Goal: Task Accomplishment & Management: Manage account settings

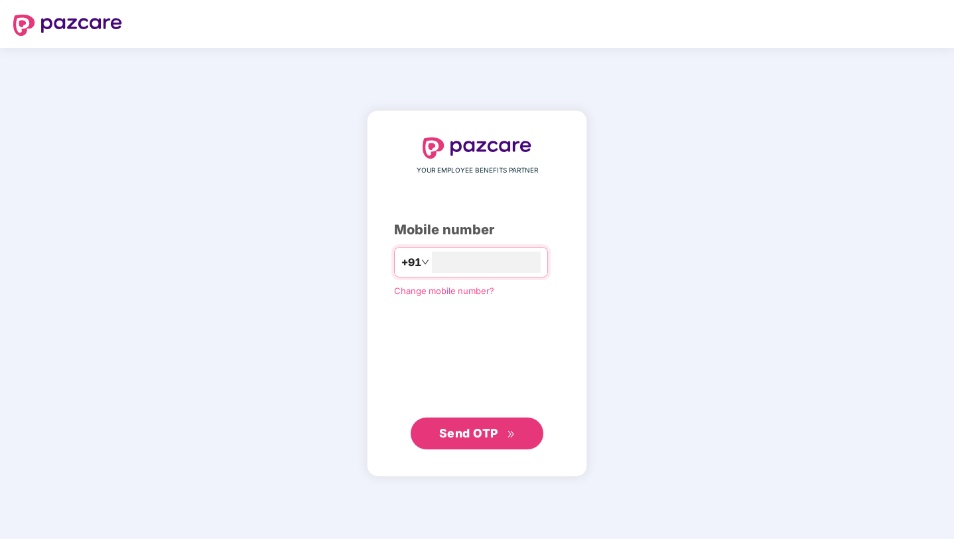
type input "**********"
click at [482, 437] on span "Send OTP" at bounding box center [468, 433] width 59 height 14
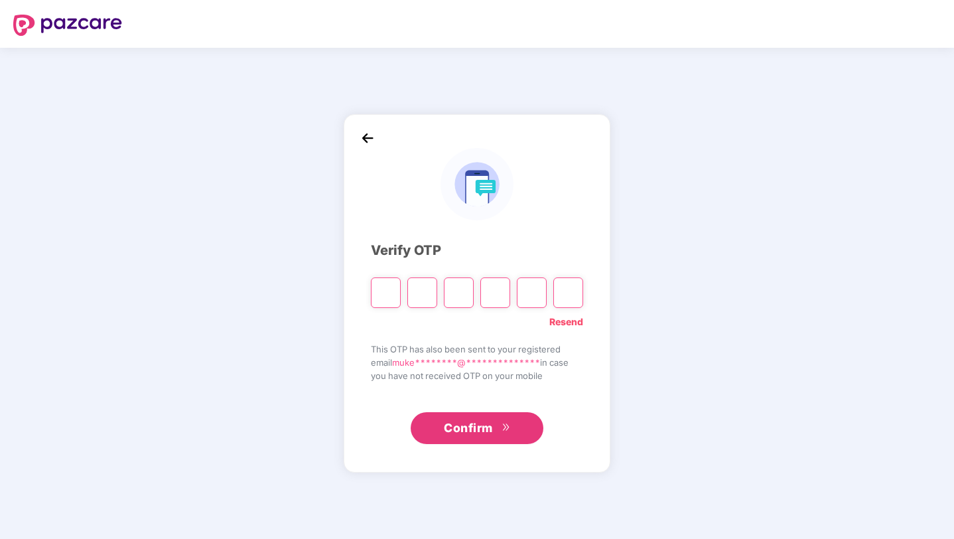
type input "*"
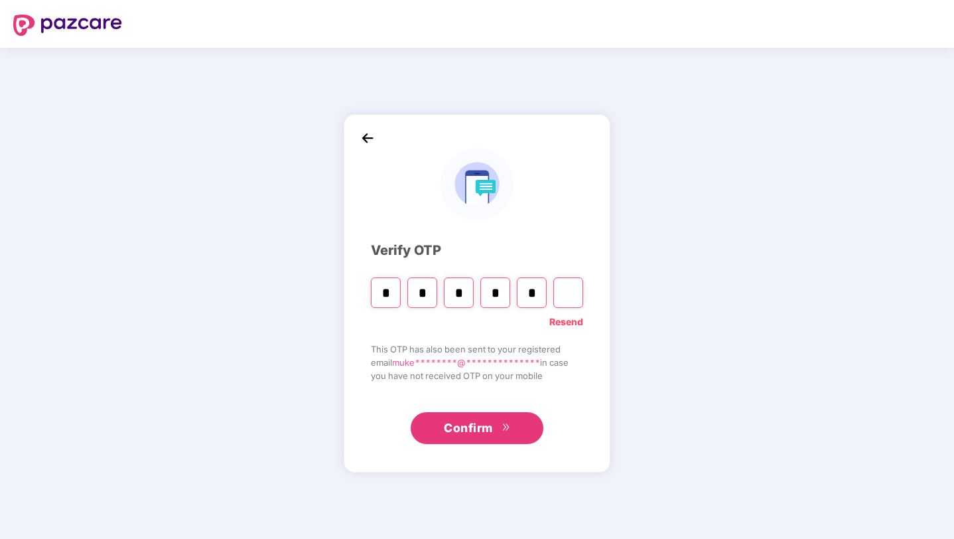
type input "*"
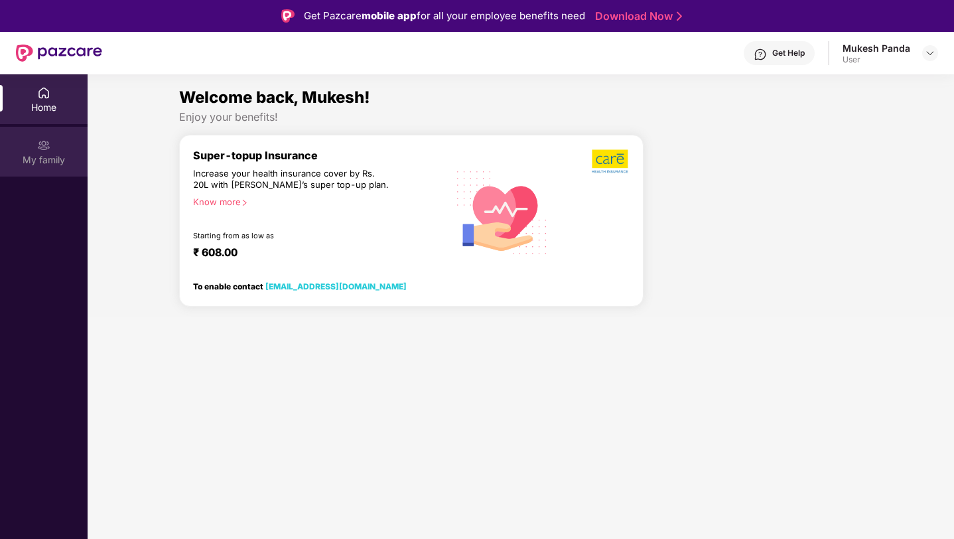
click at [38, 135] on div "My family" at bounding box center [44, 152] width 88 height 50
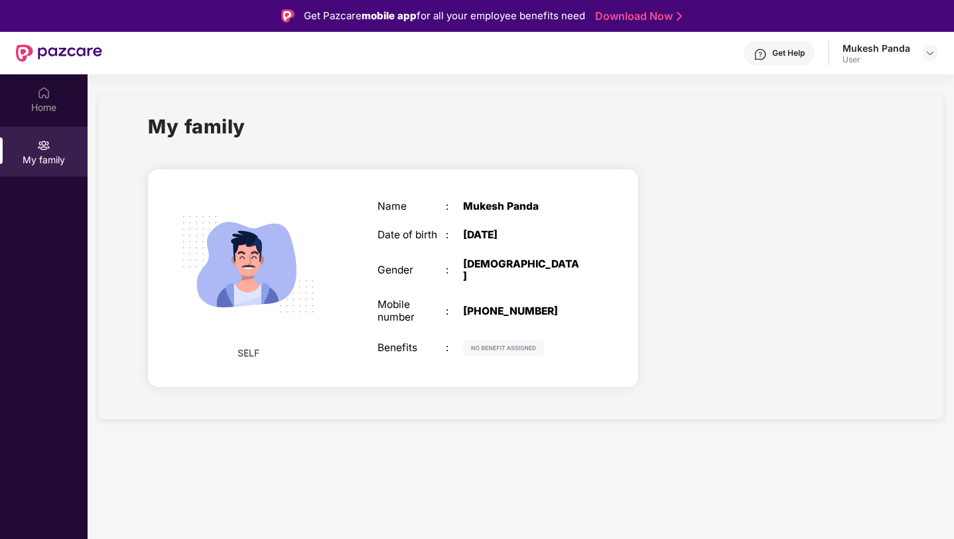
click at [491, 343] on img at bounding box center [503, 348] width 81 height 16
click at [920, 56] on div "Mukesh Panda User" at bounding box center [891, 53] width 96 height 23
click at [929, 53] on img at bounding box center [930, 53] width 11 height 11
click at [847, 117] on div "Mukesh Panda" at bounding box center [853, 121] width 68 height 13
click at [46, 93] on img at bounding box center [43, 92] width 13 height 13
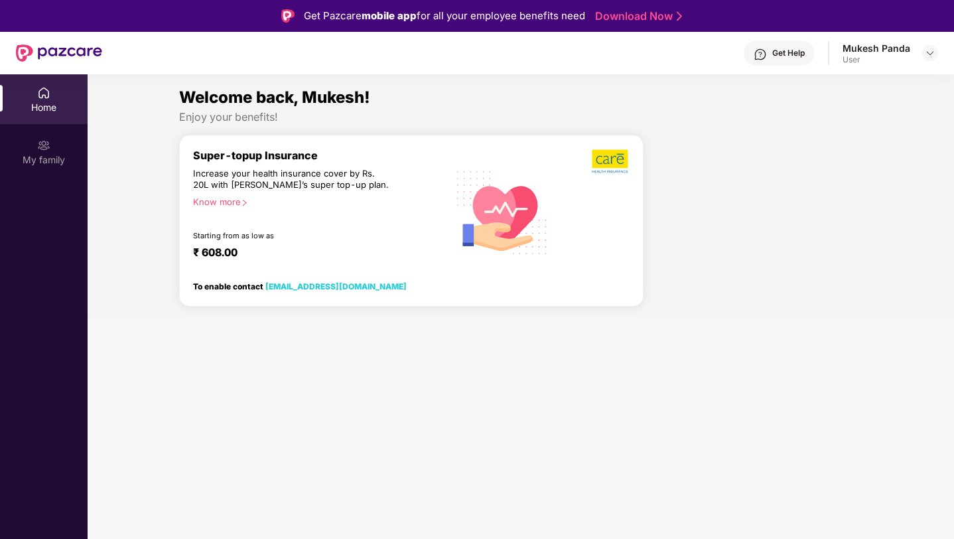
click at [620, 159] on img at bounding box center [611, 161] width 38 height 25
